Goal: Task Accomplishment & Management: Manage account settings

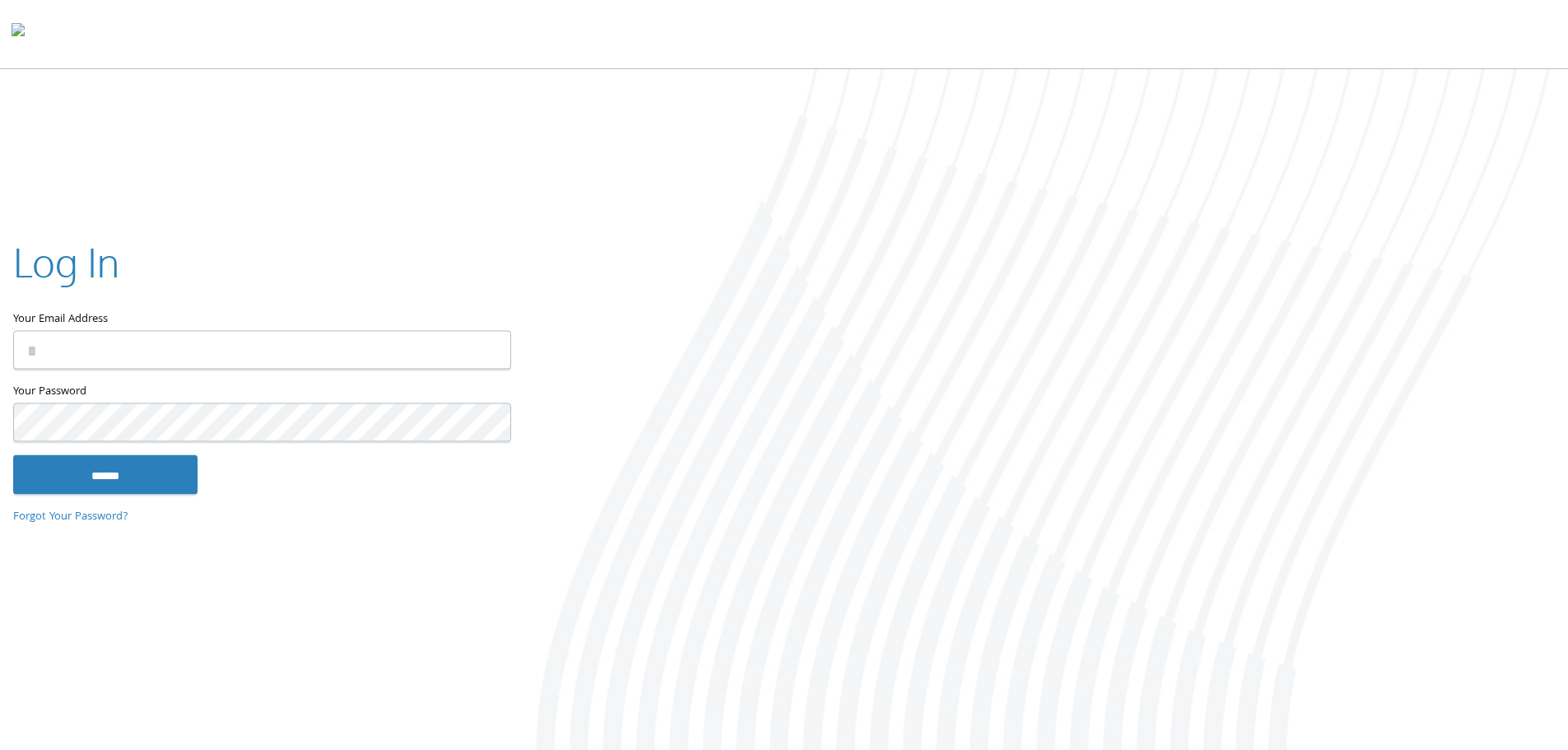
click at [160, 369] on input "Your Email Address" at bounding box center [261, 349] width 498 height 38
type input "**********"
click at [133, 475] on input "******" at bounding box center [105, 475] width 185 height 39
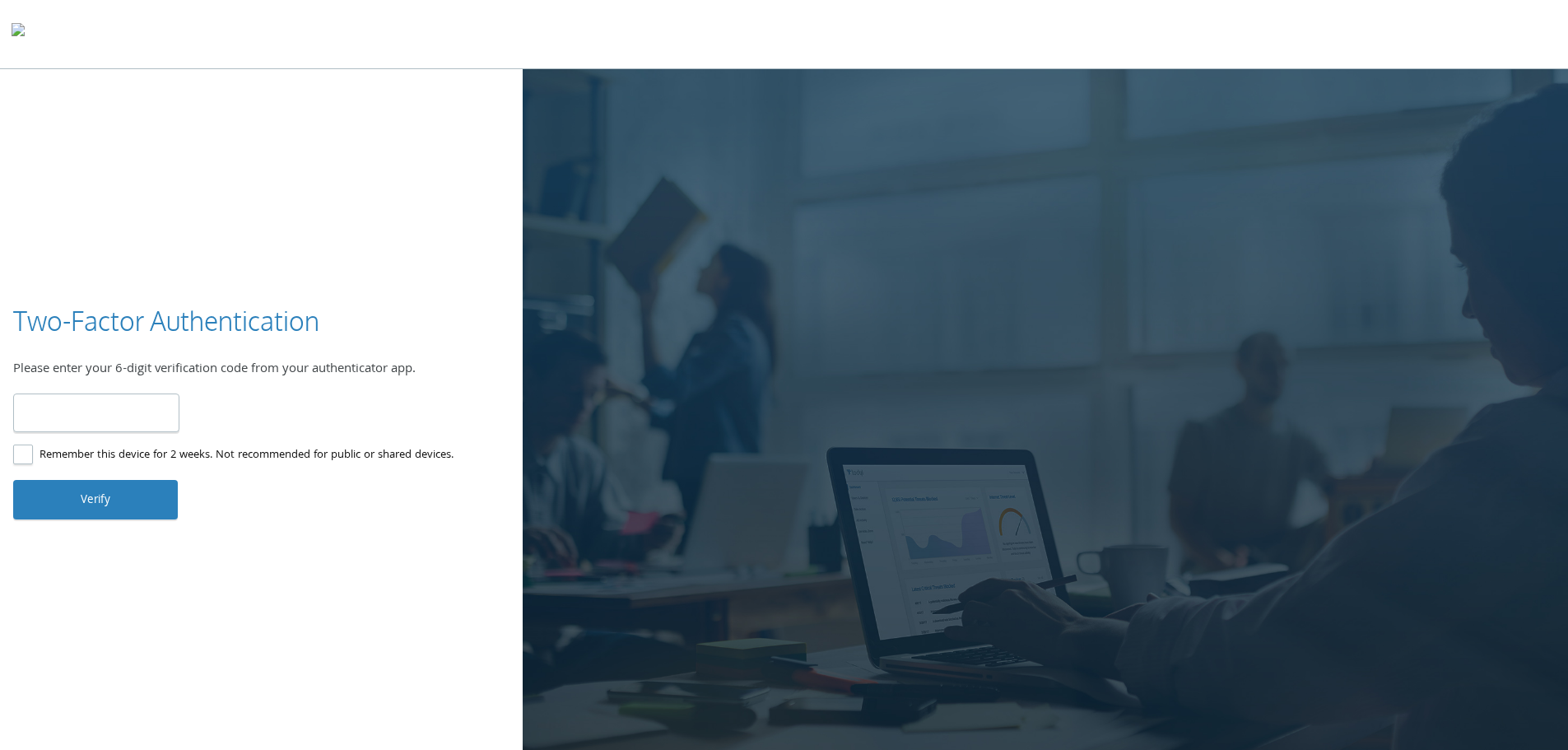
type input "******"
